Goal: Task Accomplishment & Management: Complete application form

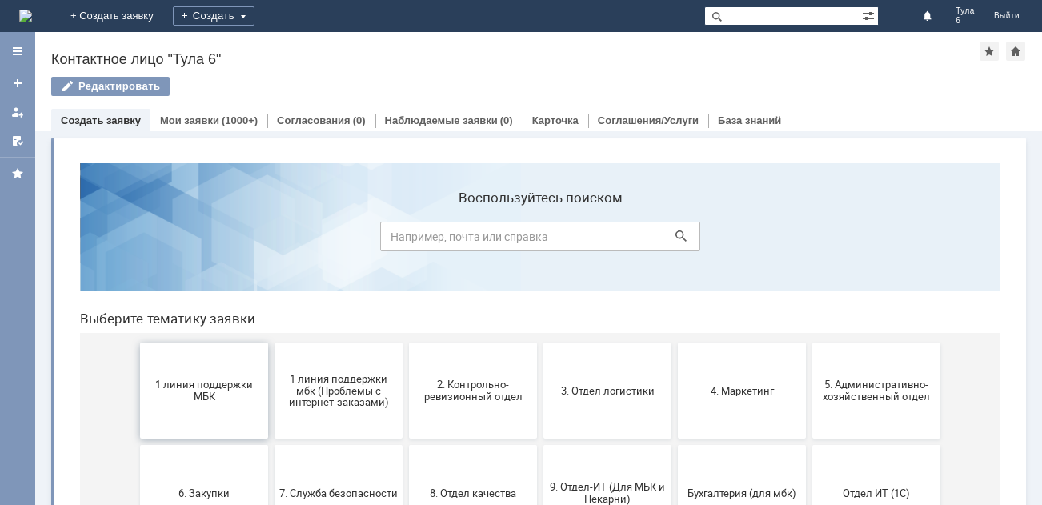
click at [206, 400] on span "1 линия поддержки МБК" at bounding box center [204, 391] width 118 height 24
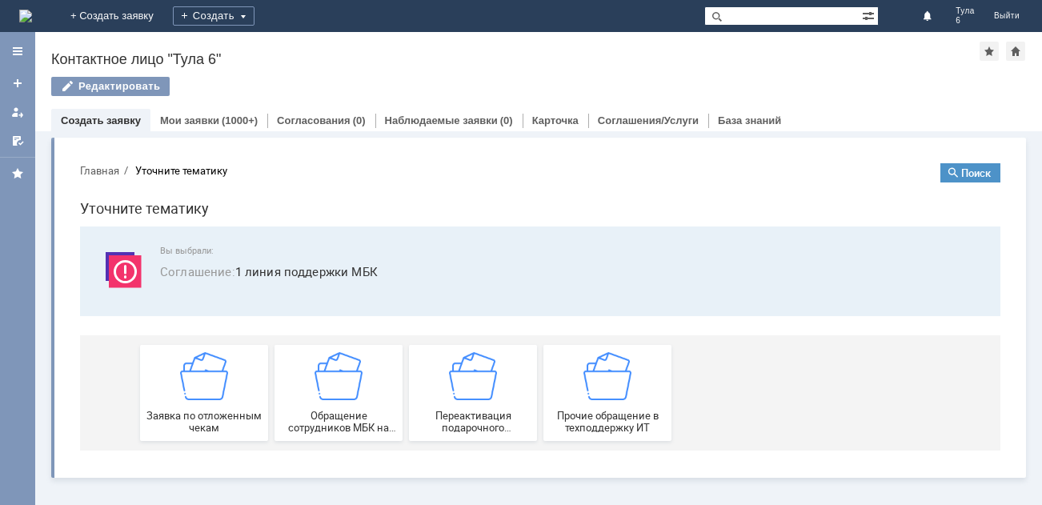
click at [206, 400] on img at bounding box center [204, 376] width 48 height 48
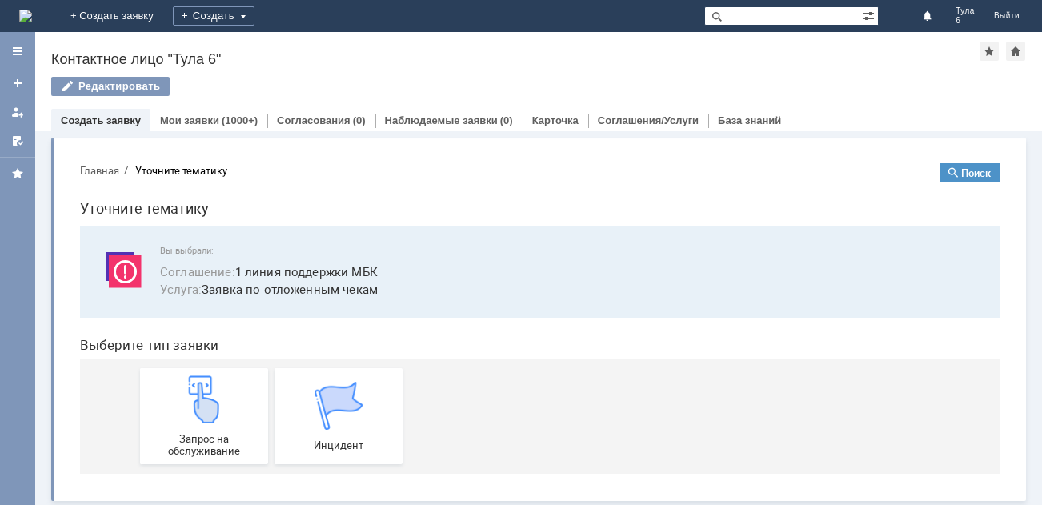
click at [206, 400] on img at bounding box center [204, 399] width 48 height 48
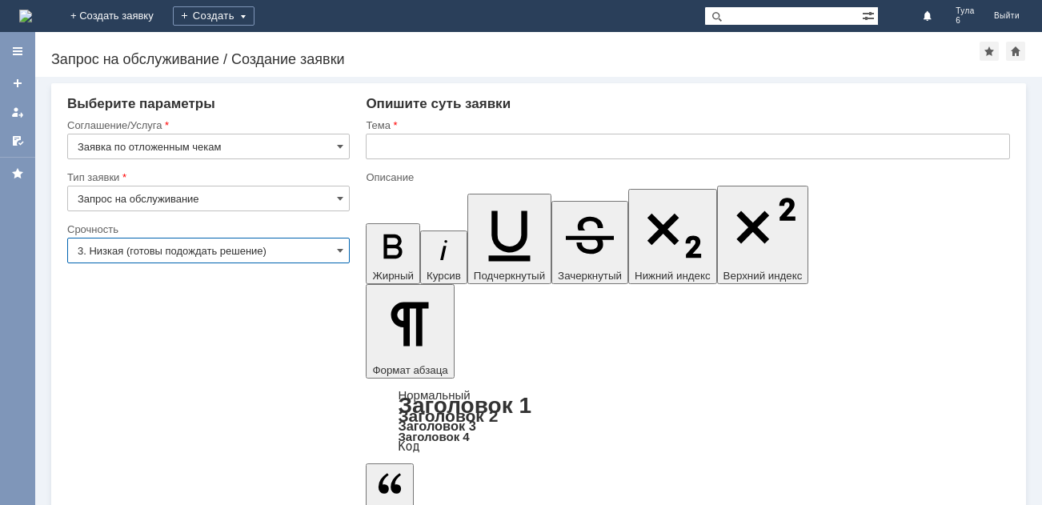
click at [197, 250] on input "3. Низкая (готовы подождать решение)" at bounding box center [208, 251] width 283 height 26
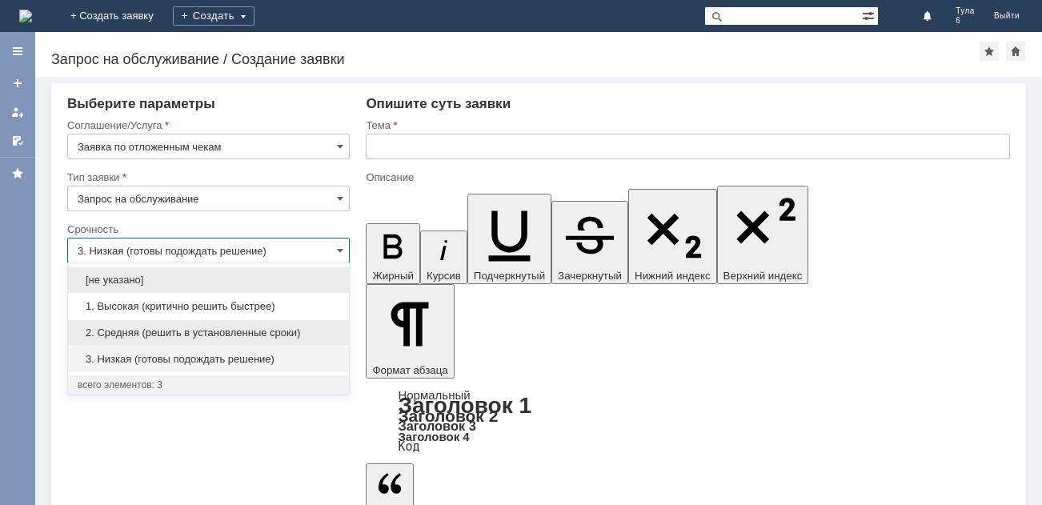
click at [150, 326] on div "2. Средняя (решить в установленные сроки)" at bounding box center [208, 333] width 281 height 26
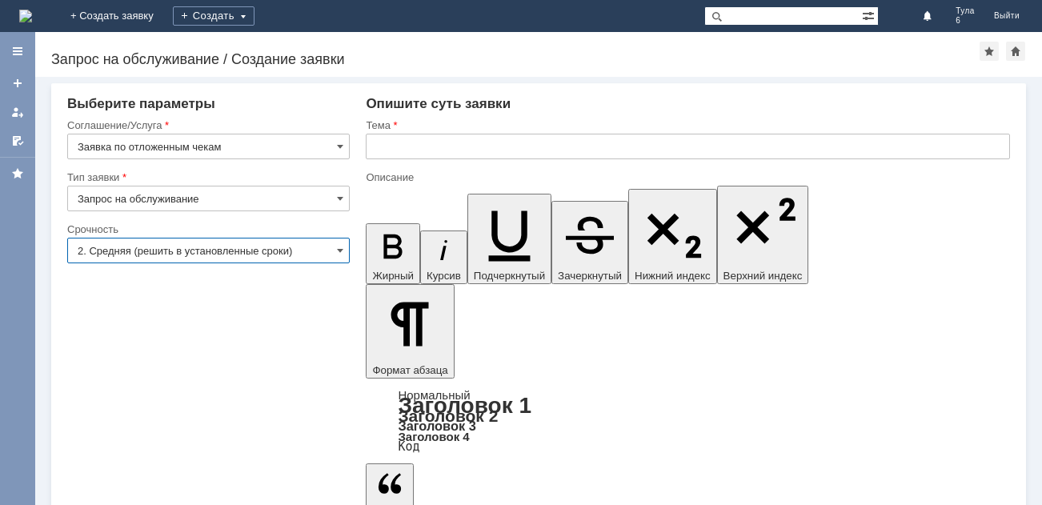
type input "2. Средняя (решить в установленные сроки)"
click at [399, 142] on input "text" at bounding box center [688, 147] width 644 height 26
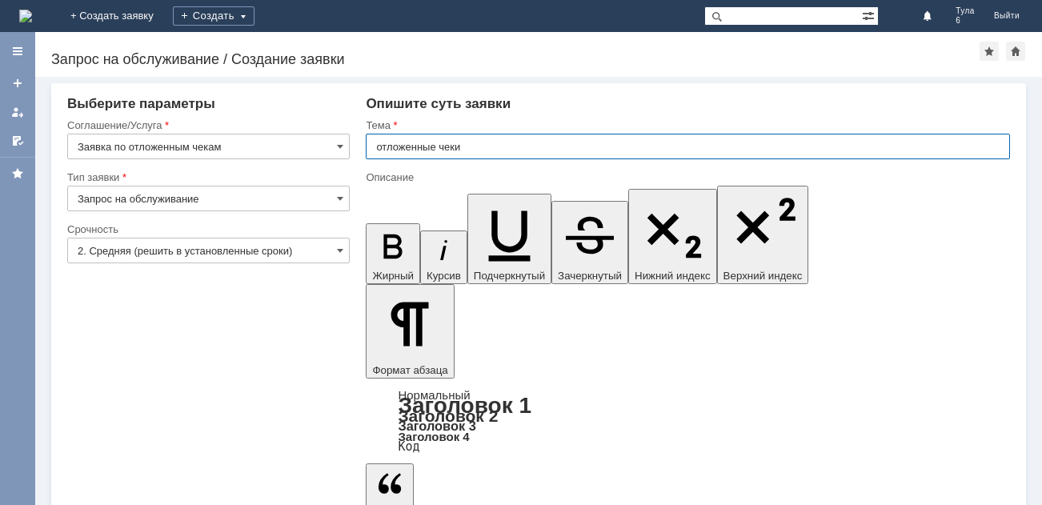
type input "отложенные чеки"
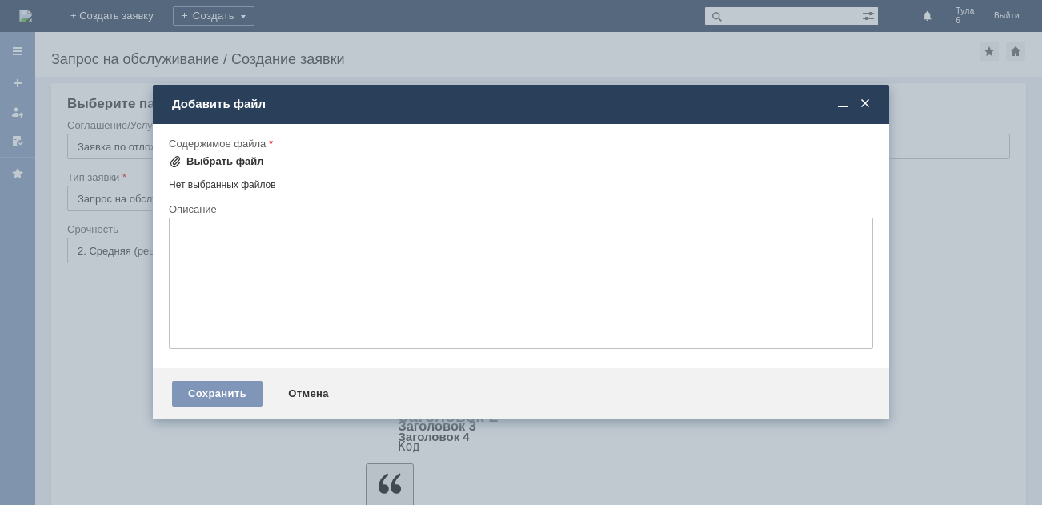
click at [192, 158] on div "Выбрать файл" at bounding box center [225, 161] width 78 height 13
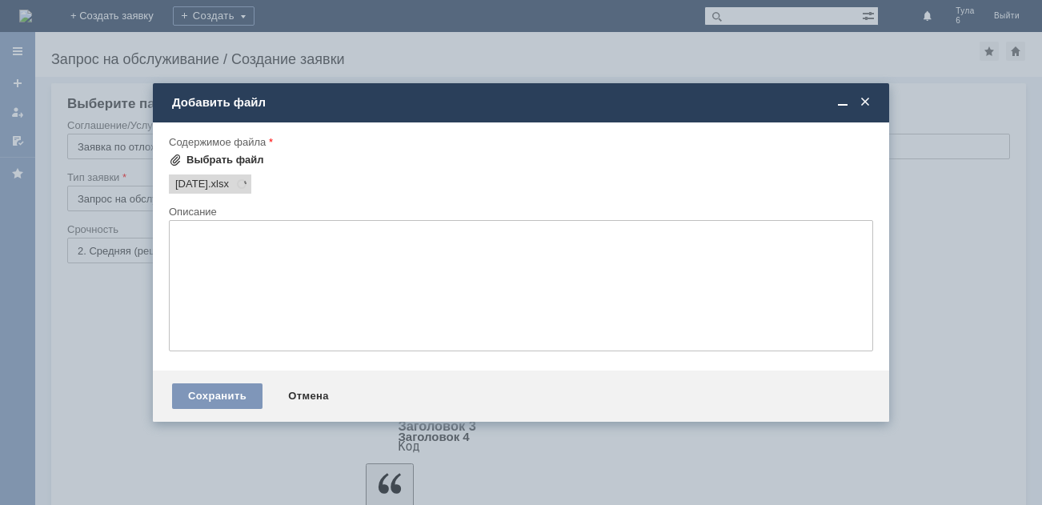
click at [156, 171] on div "Внимание! Форма добавления Содержимое файла Выбрать файл 06.10.2025 .xlsx Перет…" at bounding box center [521, 246] width 736 height 248
click at [216, 393] on div "Сохранить" at bounding box center [217, 396] width 90 height 26
